Goal: Find contact information: Find contact information

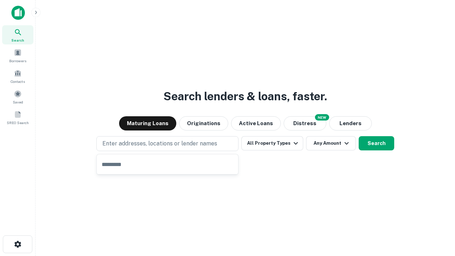
type input "**********"
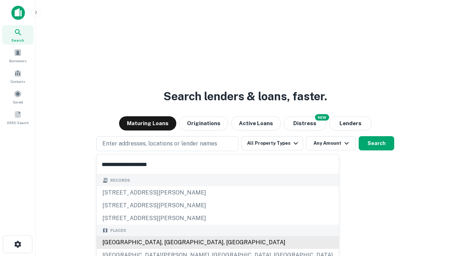
click at [170, 243] on div "[GEOGRAPHIC_DATA], [GEOGRAPHIC_DATA], [GEOGRAPHIC_DATA]" at bounding box center [218, 242] width 242 height 13
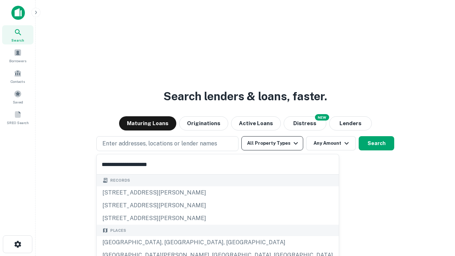
click at [272, 143] on button "All Property Types" at bounding box center [272, 143] width 62 height 14
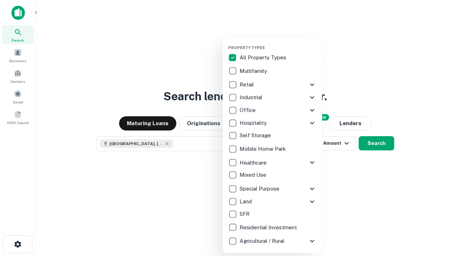
click at [278, 43] on button "button" at bounding box center [278, 43] width 100 height 0
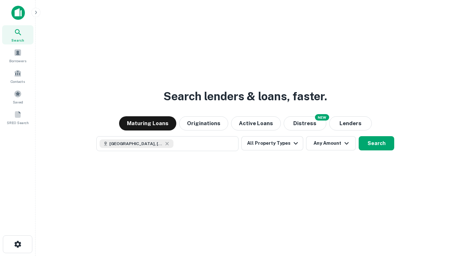
scroll to position [11, 0]
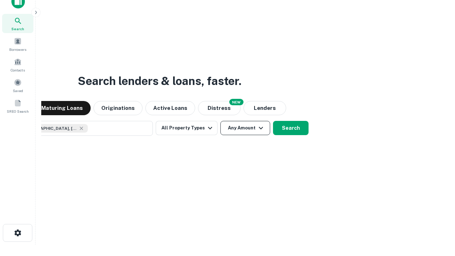
click at [220, 121] on button "Any Amount" at bounding box center [245, 128] width 50 height 14
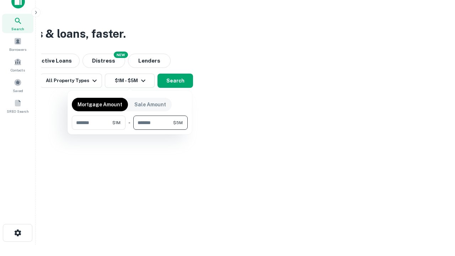
type input "*******"
click at [130, 130] on button "button" at bounding box center [130, 130] width 116 height 0
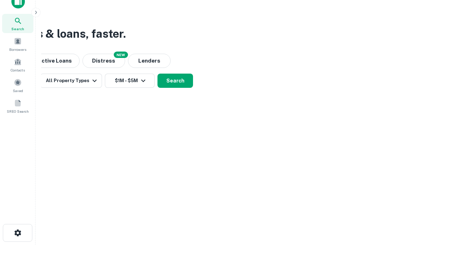
scroll to position [11, 0]
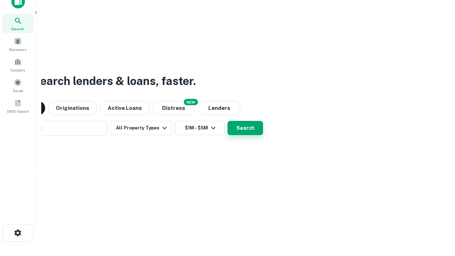
click at [228, 121] on button "Search" at bounding box center [246, 128] width 36 height 14
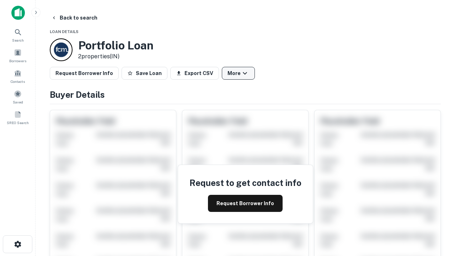
click at [238, 73] on button "More" at bounding box center [238, 73] width 33 height 13
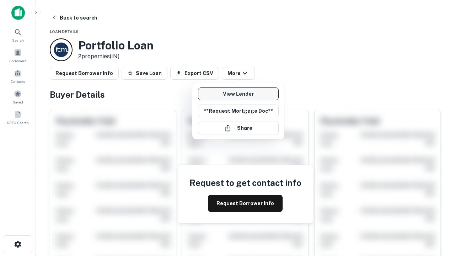
click at [238, 94] on link "View Lender" at bounding box center [238, 93] width 81 height 13
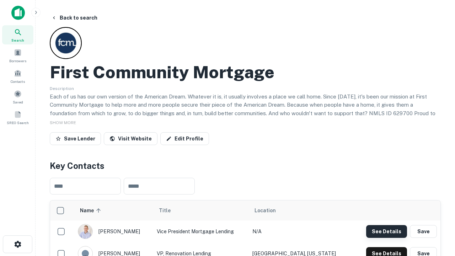
click at [387, 231] on button "See Details" at bounding box center [386, 231] width 41 height 13
click at [17, 244] on icon "button" at bounding box center [18, 244] width 9 height 9
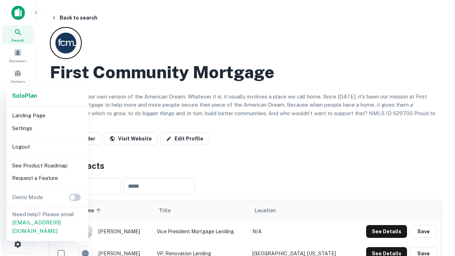
click at [47, 146] on li "Logout" at bounding box center [47, 146] width 76 height 13
